Goal: Task Accomplishment & Management: Manage account settings

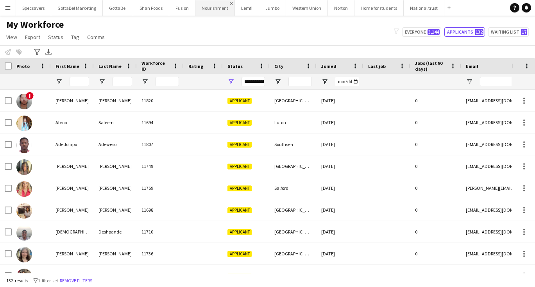
click at [214, 13] on button "Nourishment Close" at bounding box center [215, 7] width 39 height 15
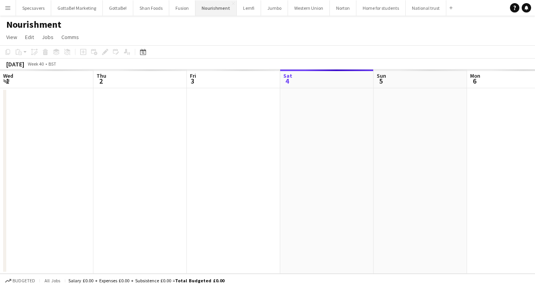
scroll to position [0, 187]
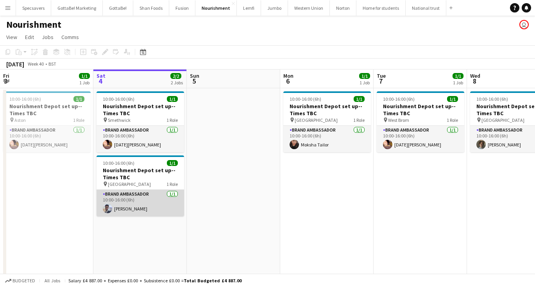
click at [141, 200] on app-card-role "Brand Ambassador [DATE] 10:00-16:00 (6h) [PERSON_NAME]" at bounding box center [141, 203] width 88 height 27
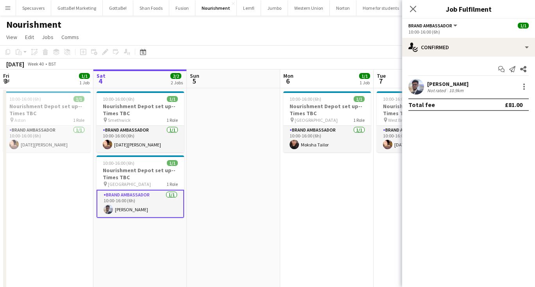
click at [436, 86] on div "[PERSON_NAME]" at bounding box center [447, 84] width 41 height 7
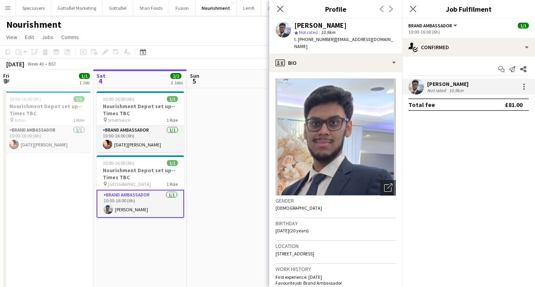
drag, startPoint x: 349, startPoint y: 25, endPoint x: 293, endPoint y: 24, distance: 55.5
click at [293, 24] on div "[PERSON_NAME] star Not rated 10.9km t. [PHONE_NUMBER] | [EMAIL_ADDRESS][DOMAIN_…" at bounding box center [335, 36] width 133 height 35
copy div "[PERSON_NAME]"
click at [9, 9] on app-icon "Menu" at bounding box center [8, 8] width 6 height 6
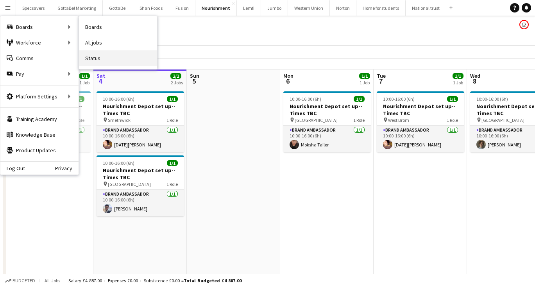
click at [102, 59] on link "Status" at bounding box center [118, 58] width 78 height 16
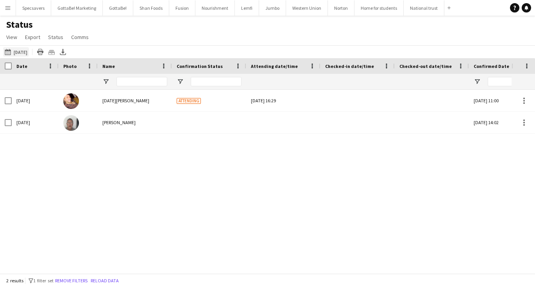
click at [22, 53] on button "[DATE] to [DATE] [DATE]" at bounding box center [16, 51] width 26 height 9
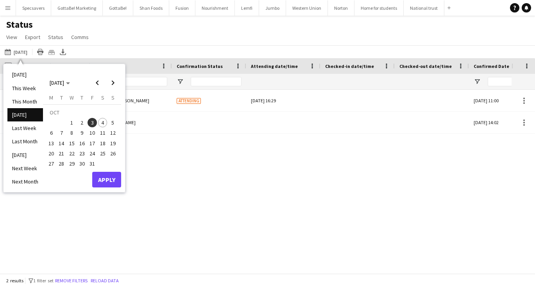
click at [103, 120] on span "4" at bounding box center [102, 122] width 9 height 9
click at [108, 182] on button "Apply" at bounding box center [106, 180] width 29 height 16
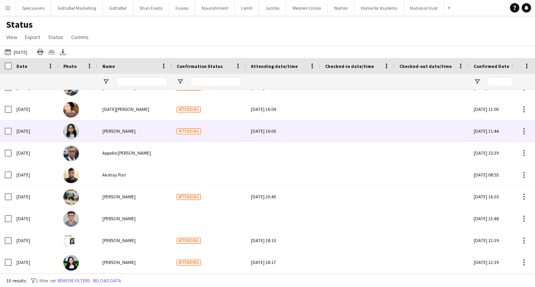
scroll to position [35, 0]
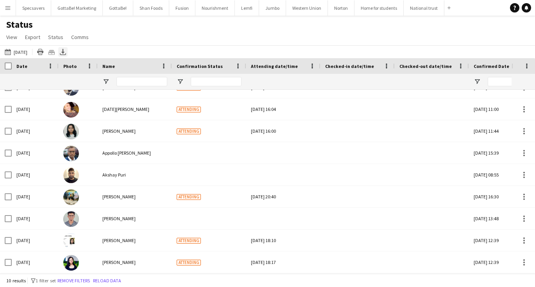
click at [64, 54] on icon "Export XLSX" at bounding box center [63, 52] width 6 height 6
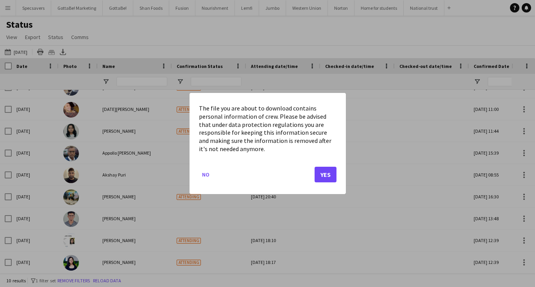
click at [328, 171] on button "Yes" at bounding box center [326, 175] width 22 height 16
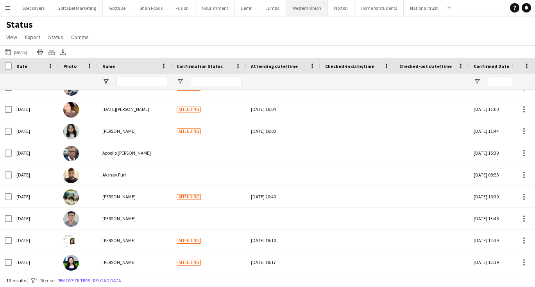
click at [301, 9] on button "Western Union Close" at bounding box center [307, 7] width 42 height 15
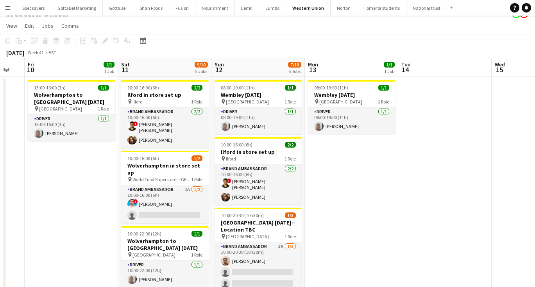
scroll to position [48, 0]
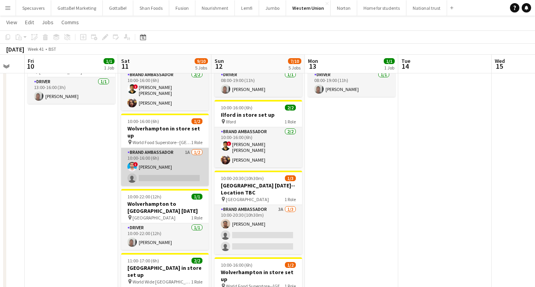
click at [184, 160] on app-card-role "Brand Ambassador 1A [DATE] 10:00-16:00 (6h) ! [PERSON_NAME] single-neutral-acti…" at bounding box center [165, 167] width 88 height 38
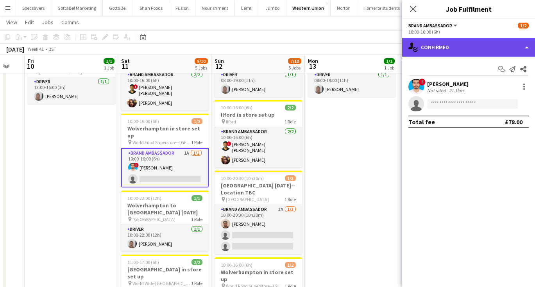
click at [483, 48] on div "single-neutral-actions-check-2 Confirmed" at bounding box center [468, 47] width 133 height 19
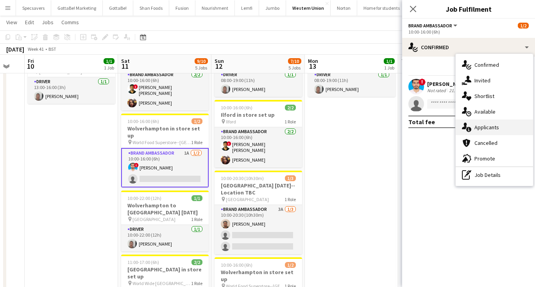
click at [489, 124] on div "single-neutral-actions-information Applicants" at bounding box center [494, 128] width 77 height 16
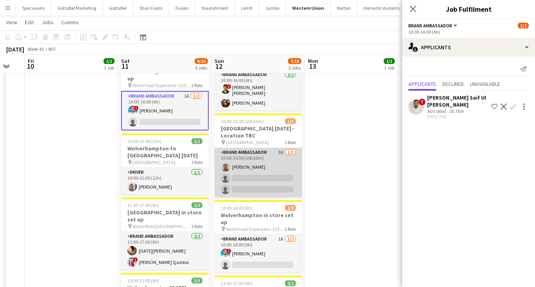
scroll to position [105, 0]
click at [270, 154] on app-card-role "Brand Ambassador 3A [DATE] 10:00-20:30 (10h30m) [PERSON_NAME] single-neutral-ac…" at bounding box center [259, 172] width 88 height 49
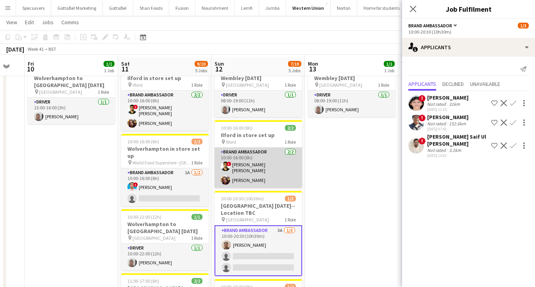
scroll to position [25, 0]
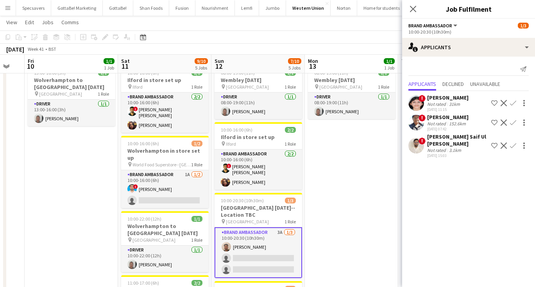
click at [348, 196] on app-date-cell "08:00-19:00 (11h) 1/1 Wembley [DATE] pin Wembley 1 Role Driver [DATE] 08:00-19:…" at bounding box center [351, 256] width 93 height 389
